Goal: Contribute content: Contribute content

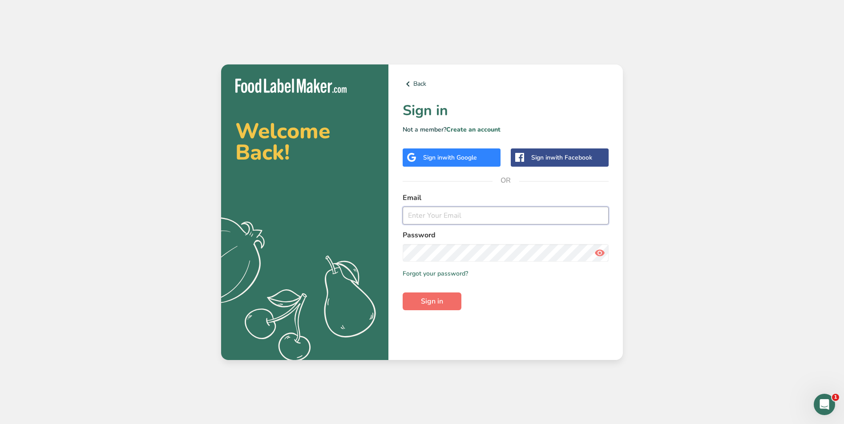
type input "[PERSON_NAME][EMAIL_ADDRESS][DOMAIN_NAME]"
click at [448, 300] on button "Sign in" at bounding box center [432, 302] width 59 height 18
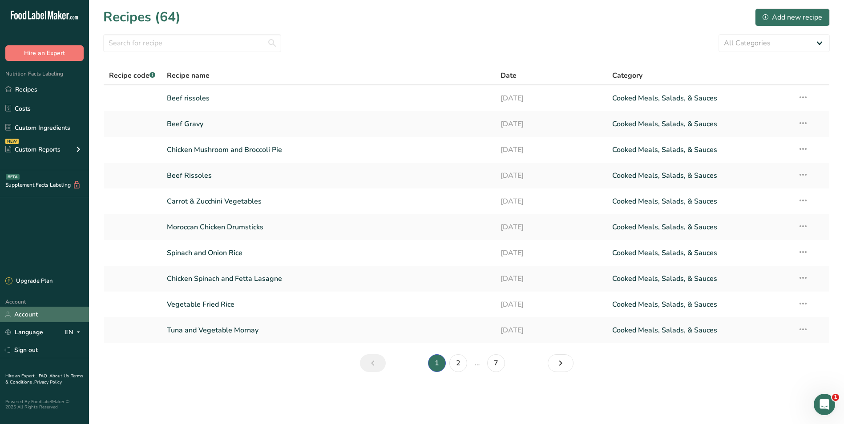
click at [21, 312] on link "Account" at bounding box center [44, 315] width 89 height 16
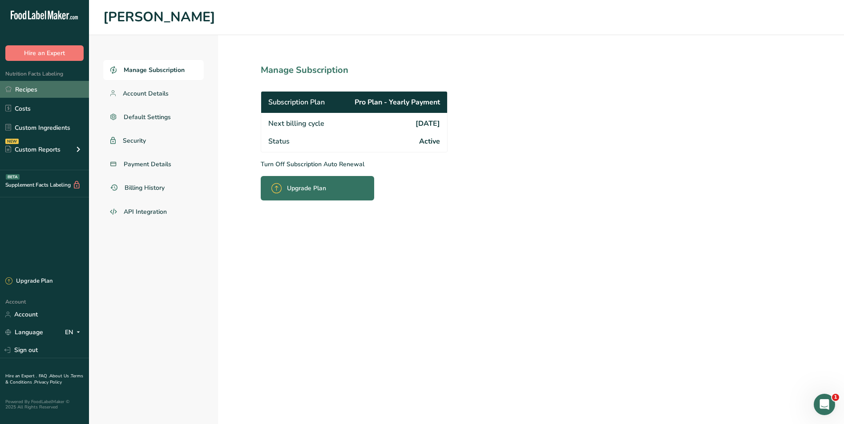
click at [45, 87] on link "Recipes" at bounding box center [44, 89] width 89 height 17
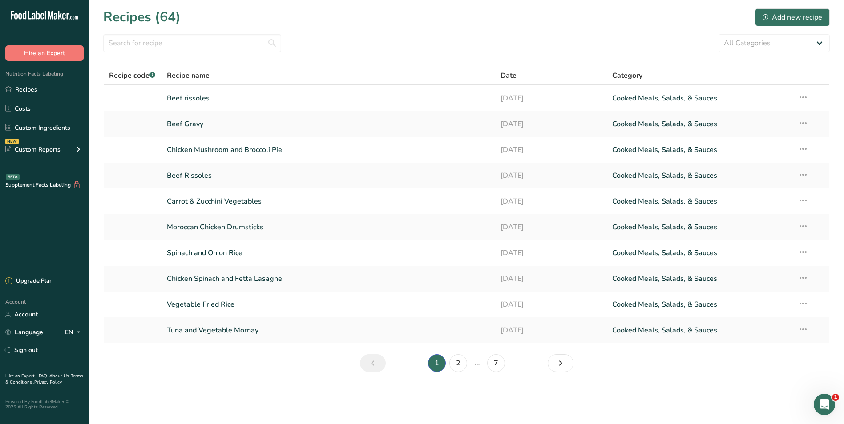
drag, startPoint x: 456, startPoint y: 0, endPoint x: 495, endPoint y: 37, distance: 54.5
click at [495, 37] on div "All Categories Baked Goods [GEOGRAPHIC_DATA] Confectionery Cooked Meals, Salads…" at bounding box center [466, 43] width 727 height 18
click at [461, 366] on link "2" at bounding box center [458, 364] width 18 height 18
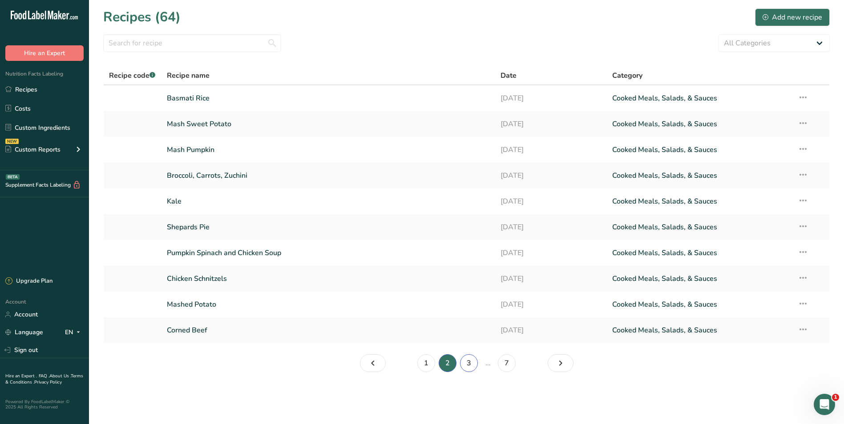
click at [471, 363] on link "3" at bounding box center [469, 364] width 18 height 18
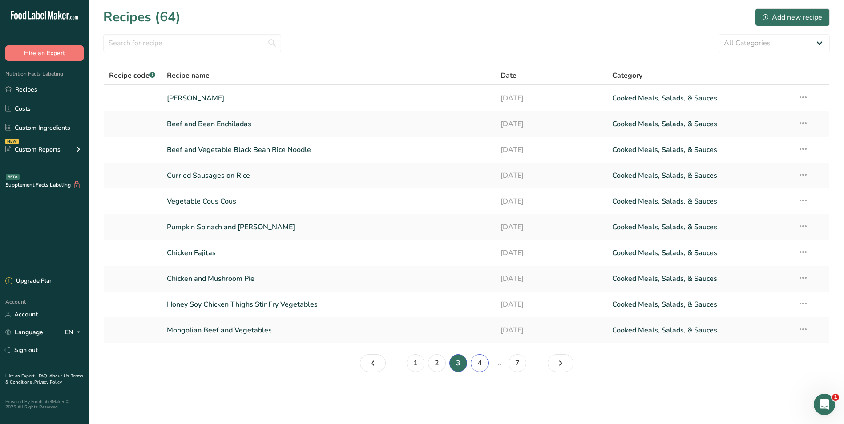
click at [482, 362] on link "4" at bounding box center [480, 364] width 18 height 18
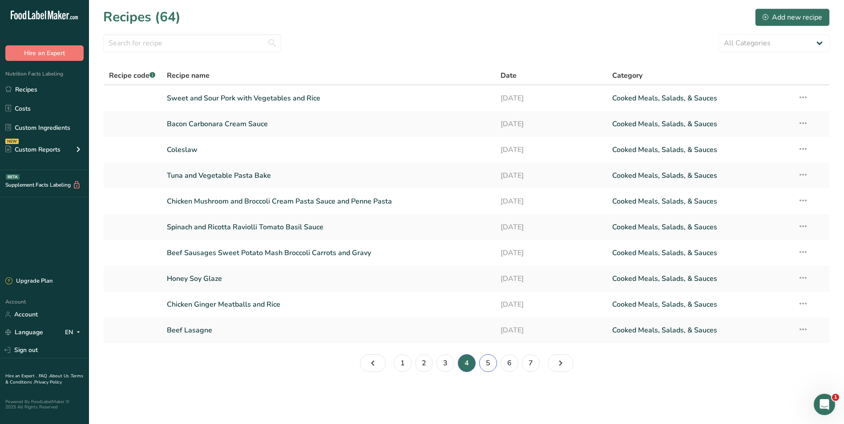
click at [490, 364] on link "5" at bounding box center [488, 364] width 18 height 18
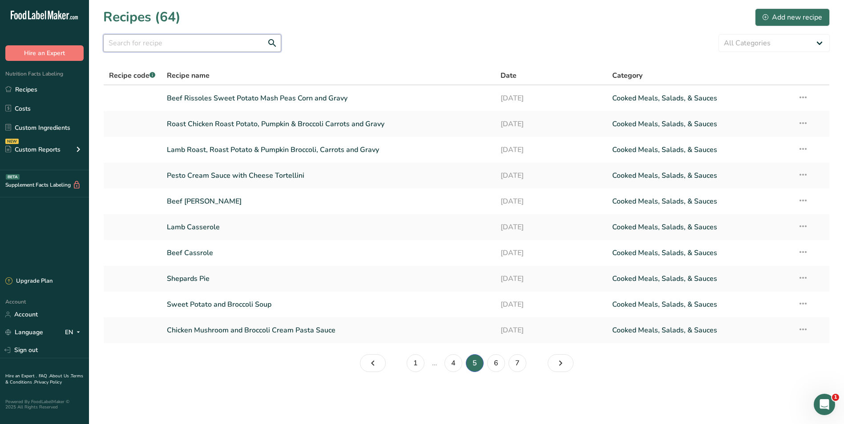
click at [125, 43] on input "text" at bounding box center [192, 43] width 178 height 18
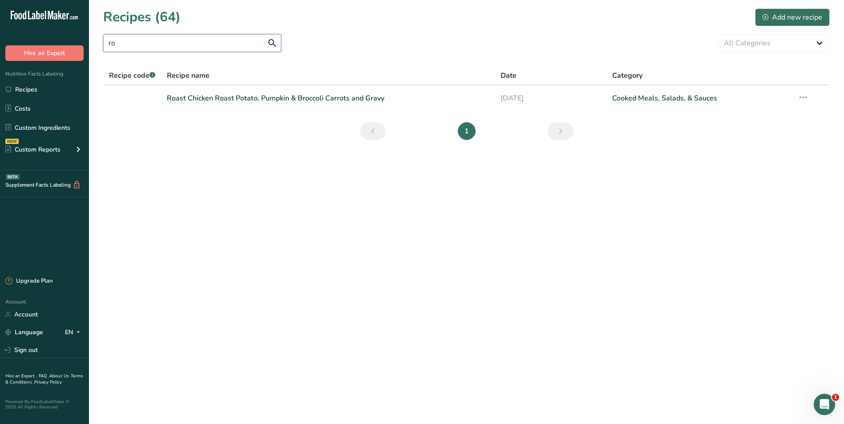
type input "r"
click at [243, 41] on input "Roast Chicken" at bounding box center [192, 43] width 178 height 18
type input "R"
click at [788, 13] on div "Add new recipe" at bounding box center [793, 17] width 60 height 11
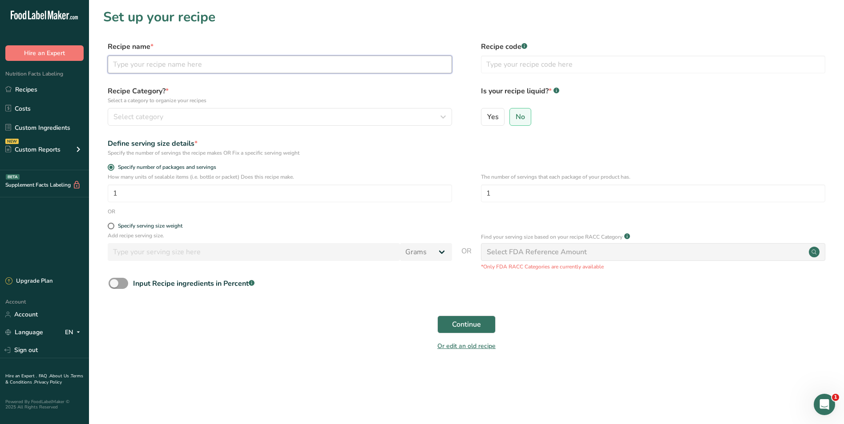
click at [198, 66] on input "text" at bounding box center [280, 65] width 344 height 18
type input "Roast Chicken"
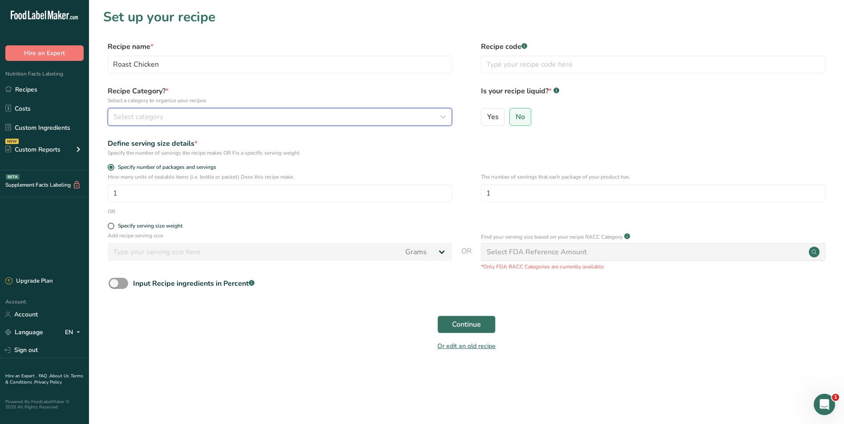
click at [442, 119] on icon "button" at bounding box center [443, 117] width 11 height 16
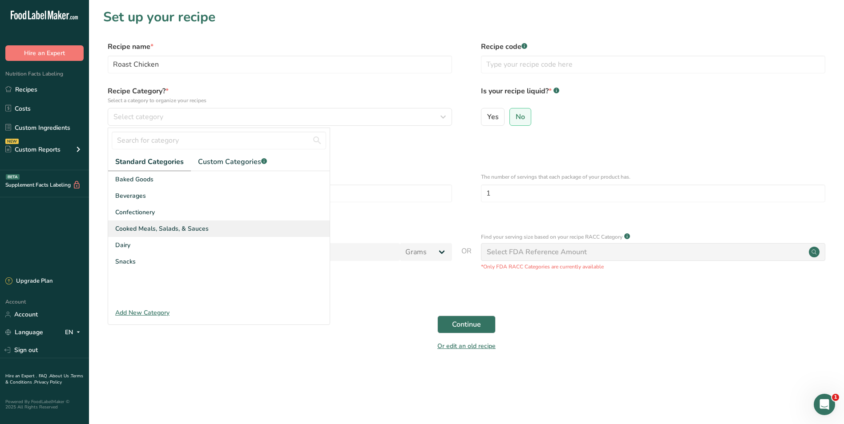
click at [178, 224] on span "Cooked Meals, Salads, & Sauces" at bounding box center [161, 228] width 93 height 9
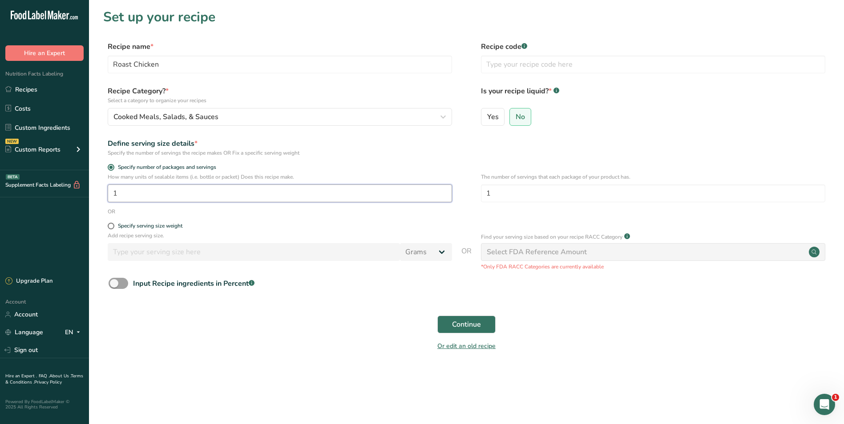
click at [133, 194] on input "1" at bounding box center [280, 194] width 344 height 18
type input "30"
click at [455, 321] on span "Continue" at bounding box center [466, 324] width 29 height 11
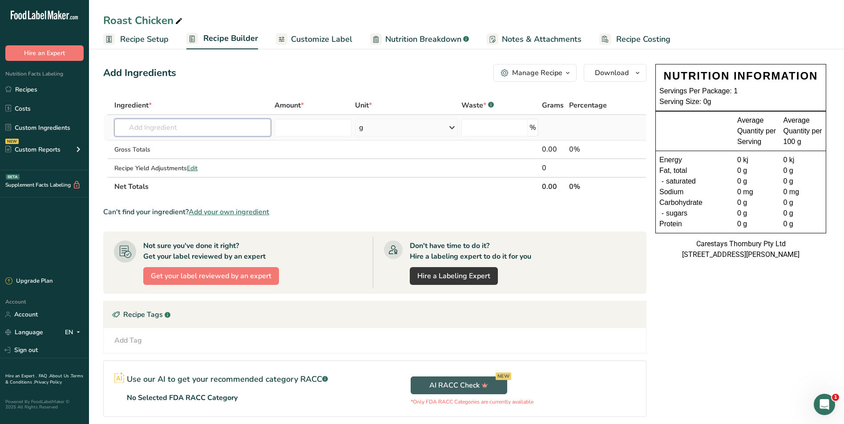
click at [163, 125] on input "text" at bounding box center [192, 128] width 157 height 18
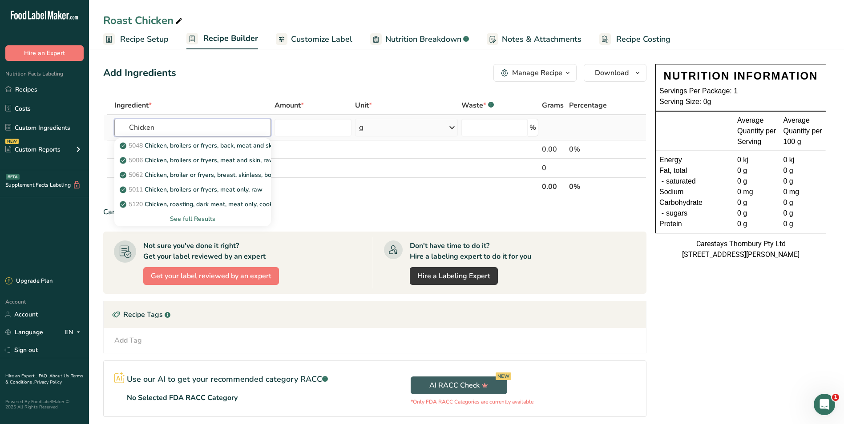
type input "Chicken"
click at [188, 218] on div "See full Results" at bounding box center [192, 218] width 142 height 9
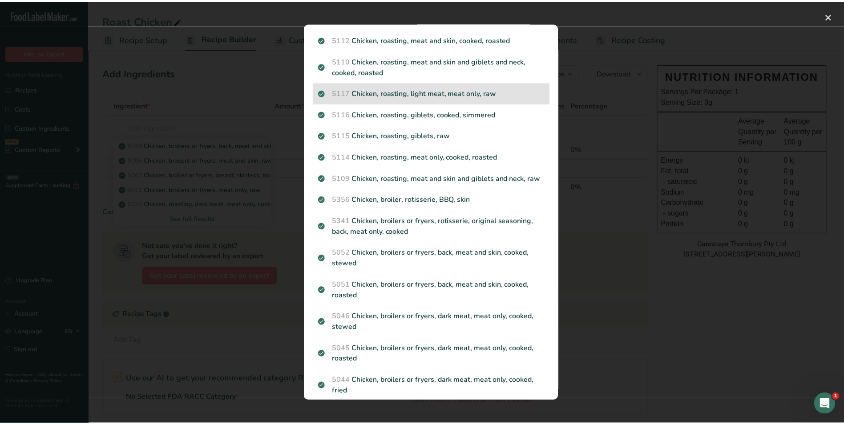
scroll to position [182, 0]
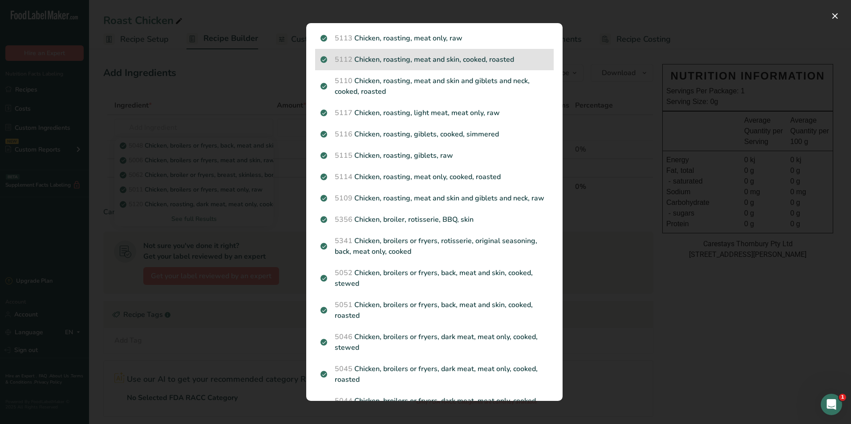
click at [501, 58] on p "5112 Chicken, roasting, meat and skin, cooked, roasted" at bounding box center [434, 59] width 228 height 11
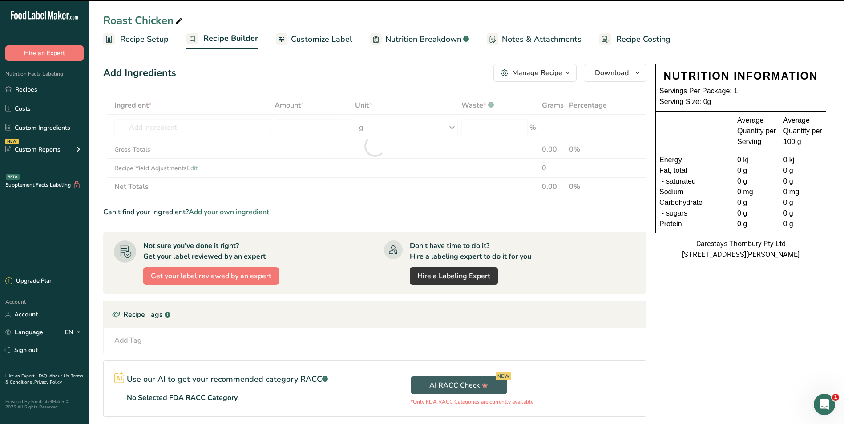
type input "0"
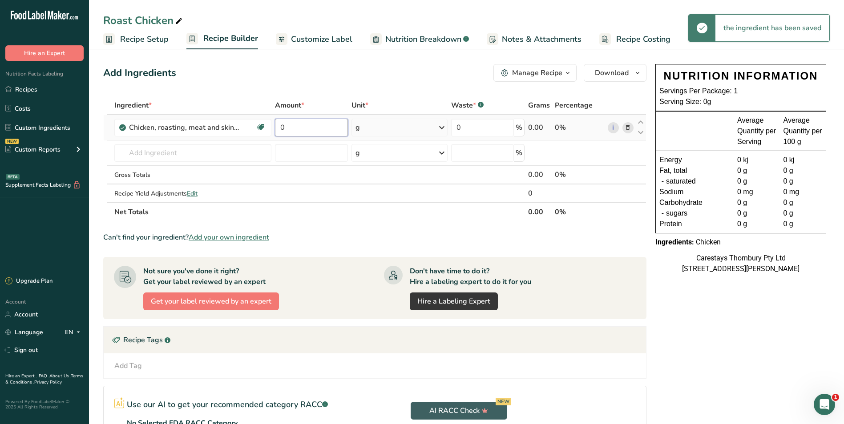
click at [323, 128] on input "0" at bounding box center [311, 128] width 73 height 18
